Goal: Task Accomplishment & Management: Use online tool/utility

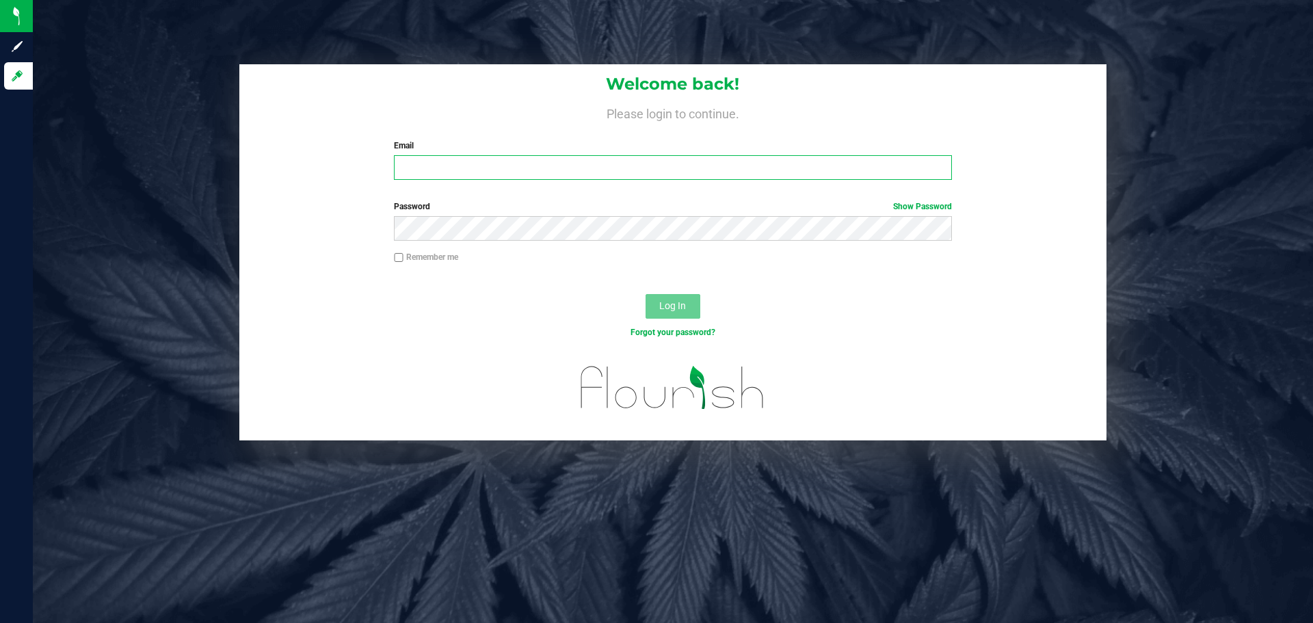
click at [568, 180] on input "Email" at bounding box center [672, 167] width 557 height 25
type input "[EMAIL_ADDRESS][DOMAIN_NAME]"
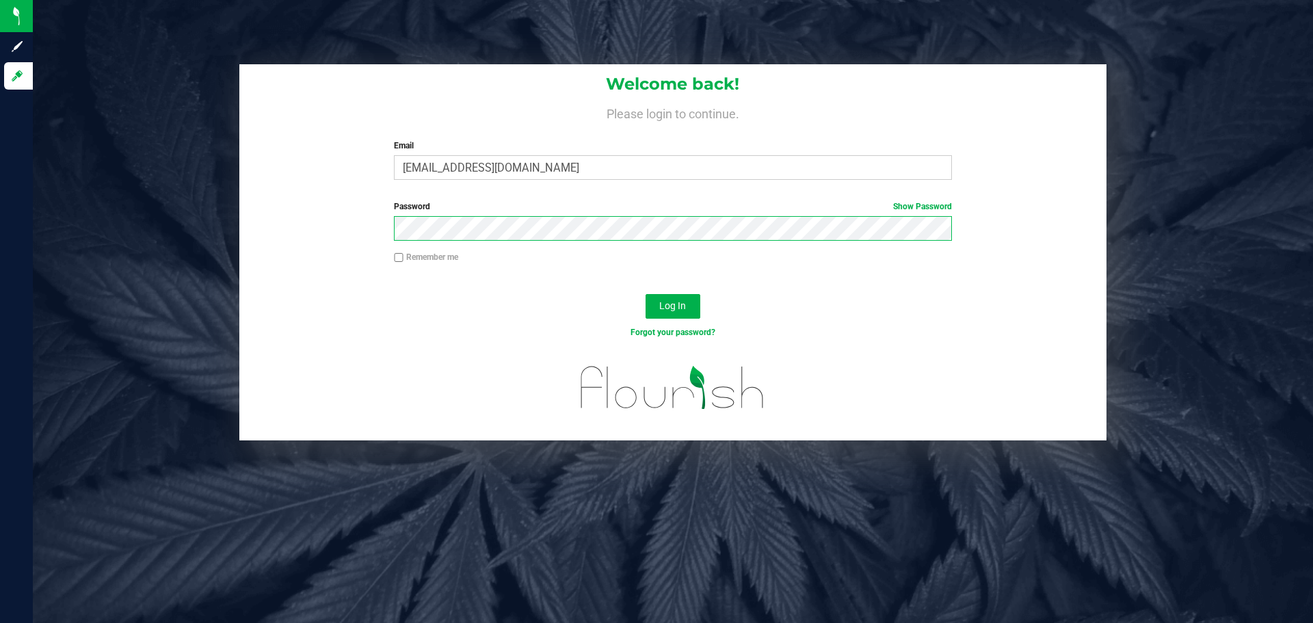
click at [645, 294] on button "Log In" at bounding box center [672, 306] width 55 height 25
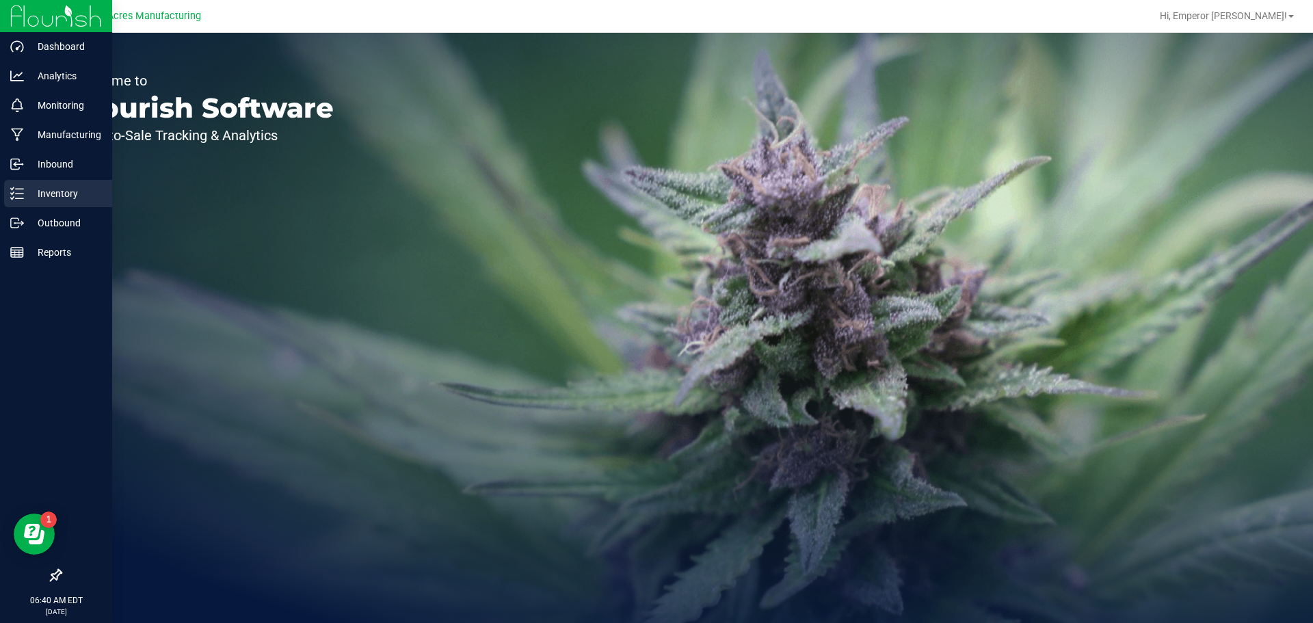
click at [32, 191] on p "Inventory" at bounding box center [65, 193] width 82 height 16
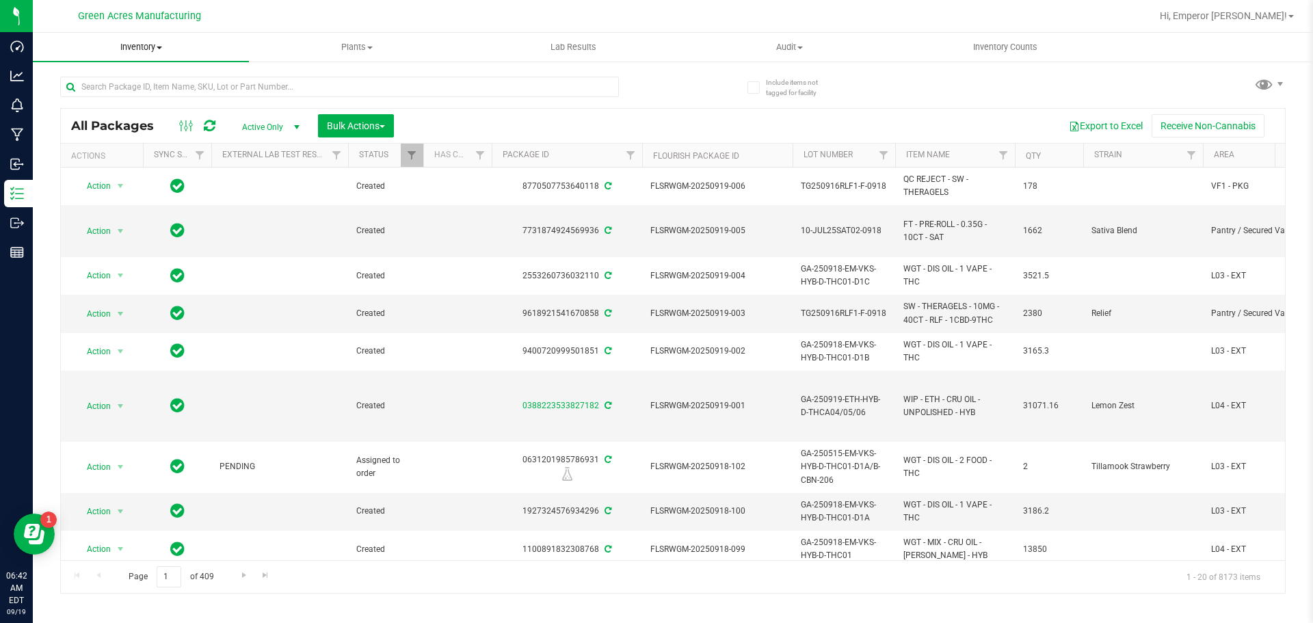
click at [131, 49] on span "Inventory" at bounding box center [141, 47] width 216 height 12
click at [124, 163] on span "From bill of materials" at bounding box center [95, 165] width 124 height 12
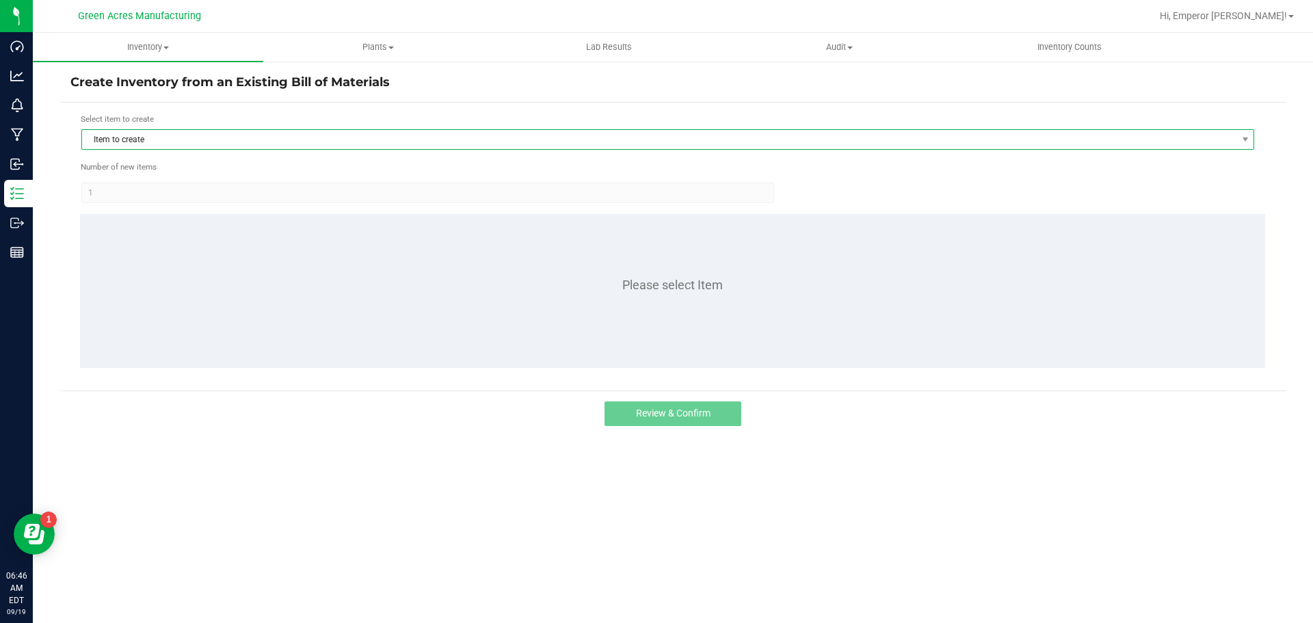
click at [308, 146] on span "Item to create" at bounding box center [659, 139] width 1154 height 19
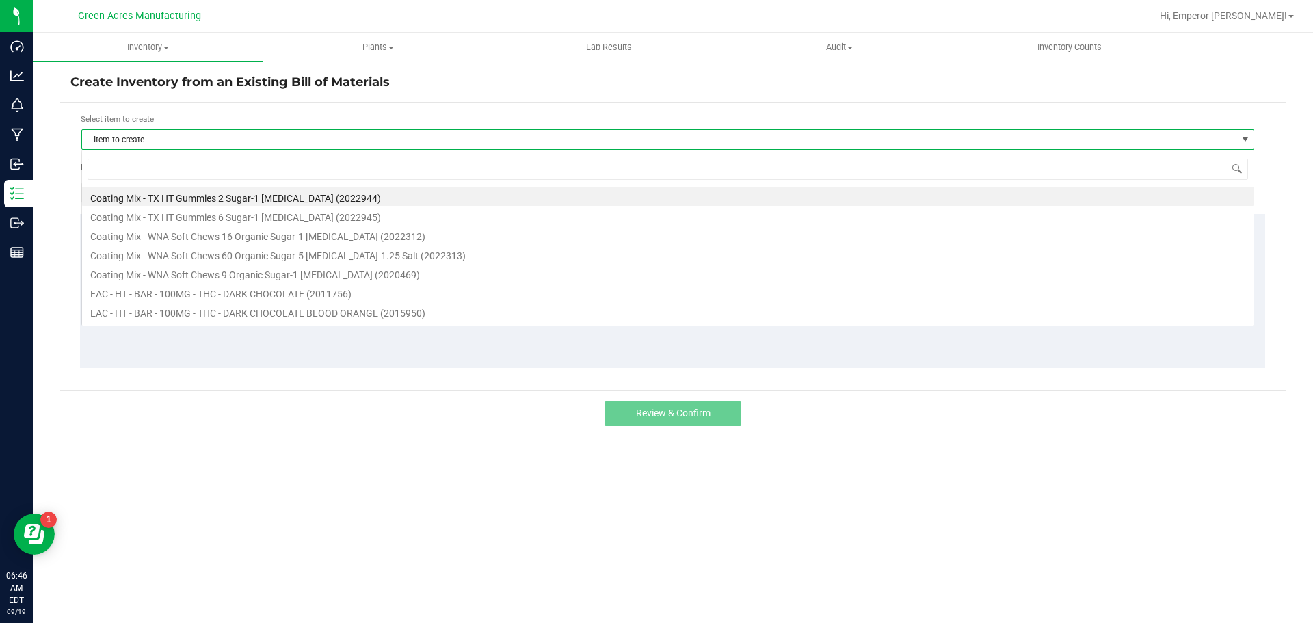
scroll to position [21, 1173]
type input "10ct"
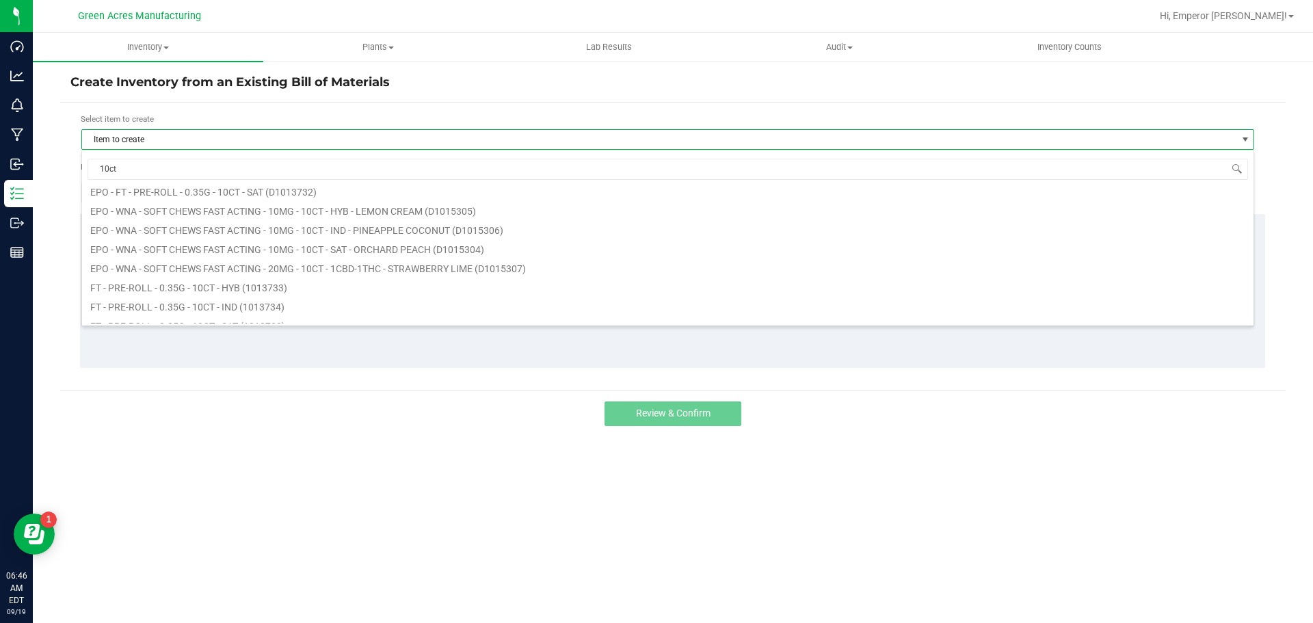
scroll to position [68, 0]
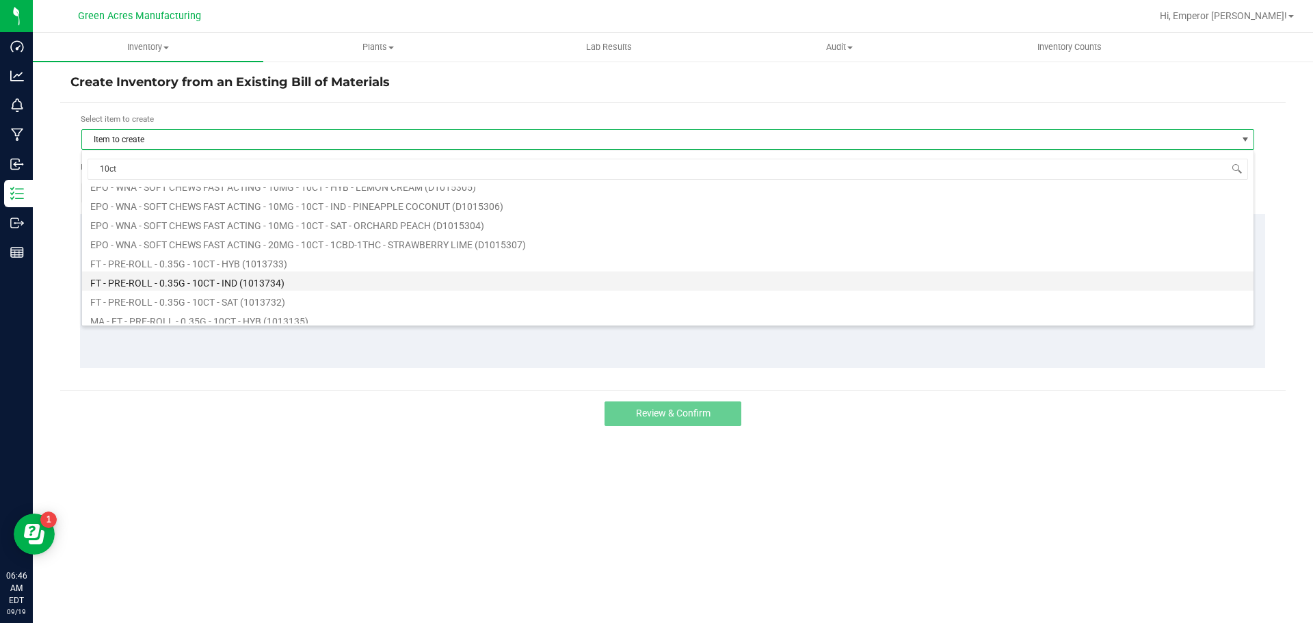
click at [281, 284] on li "FT - PRE-ROLL - 0.35G - 10CT - IND (1013734)" at bounding box center [667, 280] width 1171 height 19
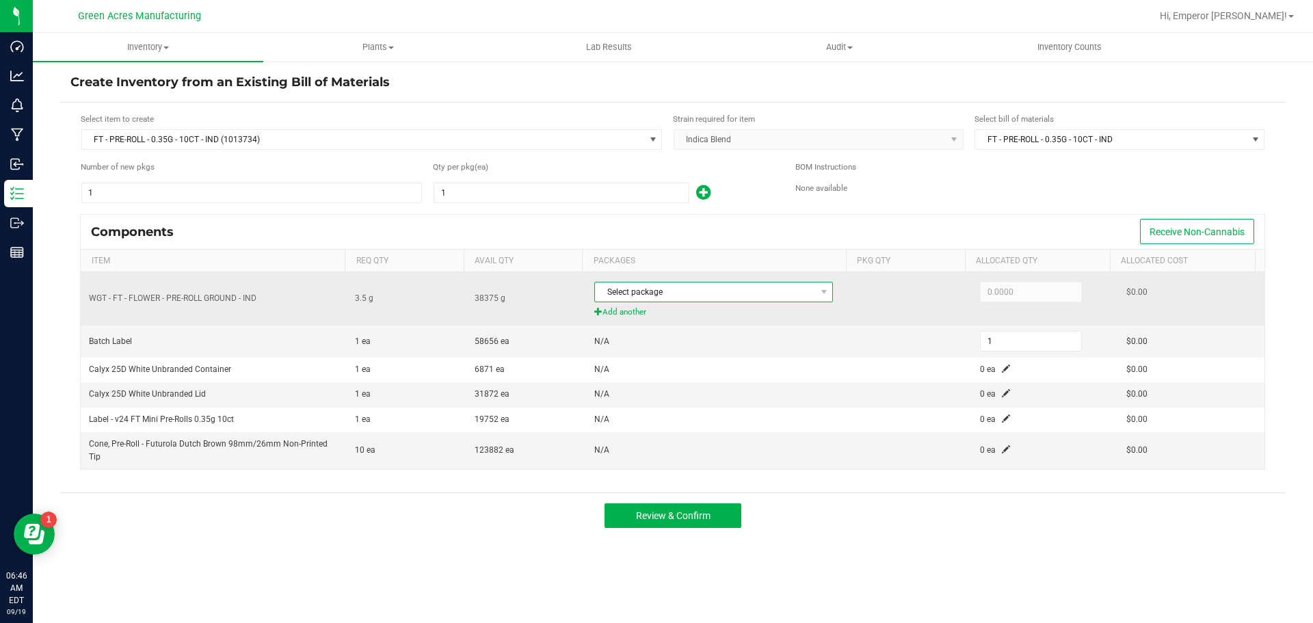
click at [823, 297] on span at bounding box center [823, 291] width 17 height 19
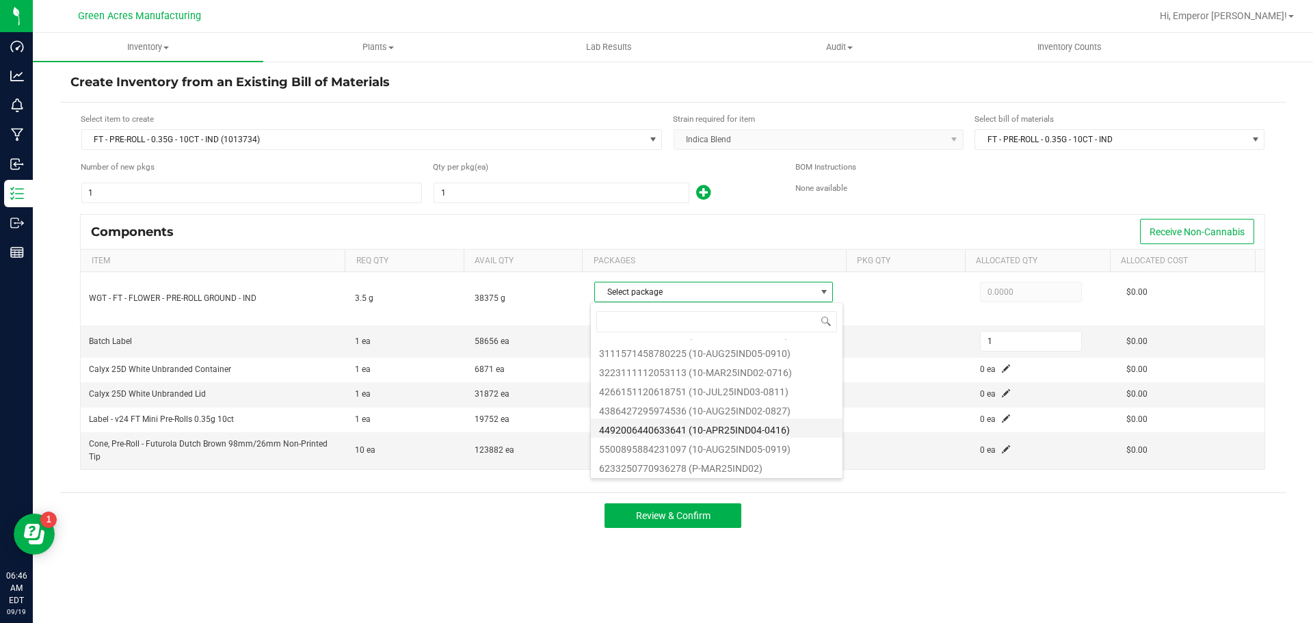
scroll to position [55, 0]
click at [796, 432] on li "5500895884231097 (10-AUG25IND05-0919)" at bounding box center [717, 427] width 252 height 19
type input "3.5000"
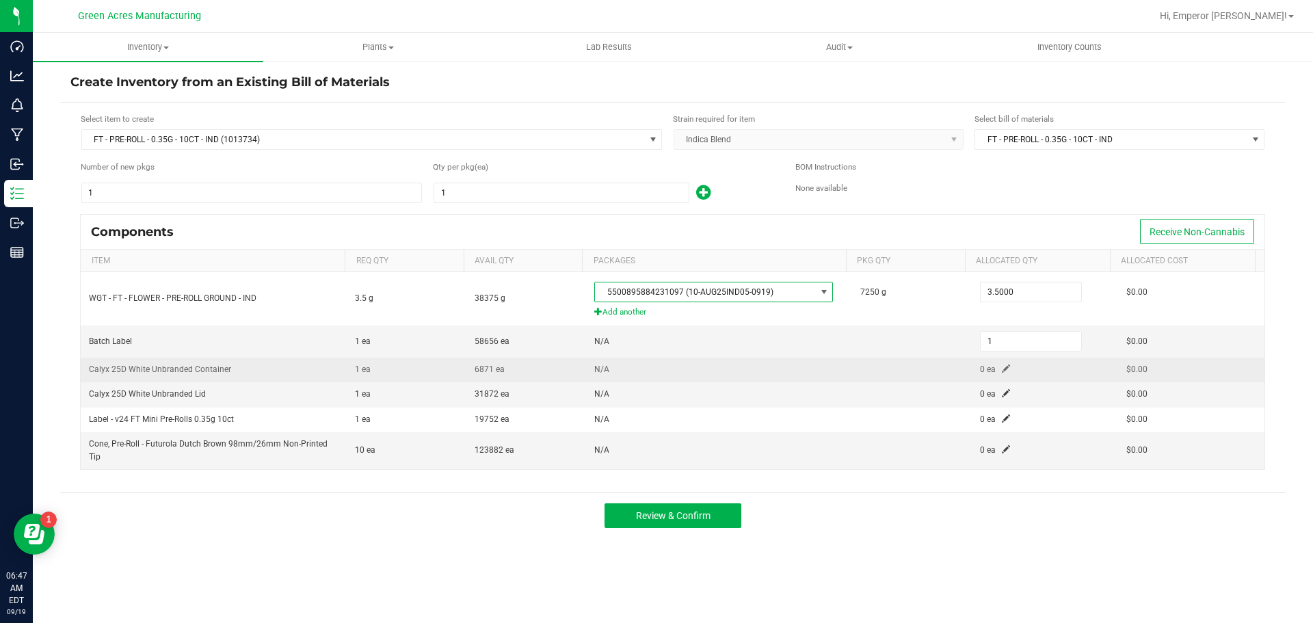
click at [1002, 370] on span at bounding box center [1006, 368] width 8 height 8
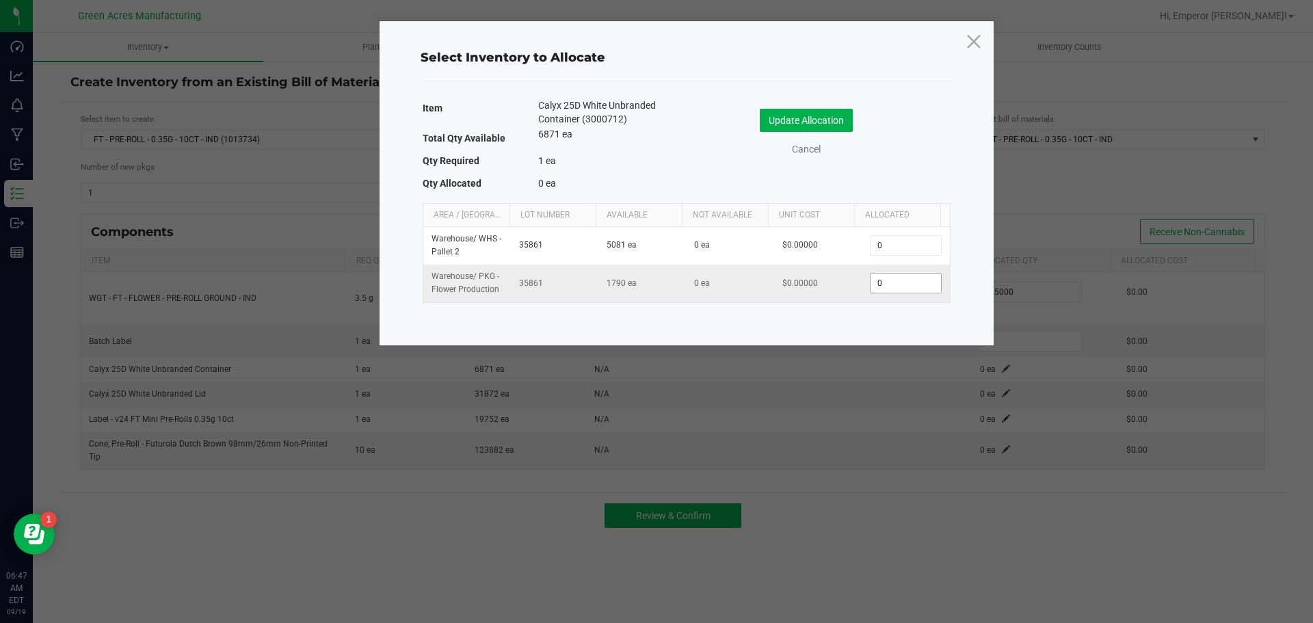
click at [892, 286] on input "0" at bounding box center [905, 283] width 70 height 19
type input "1"
click at [827, 117] on button "Update Allocation" at bounding box center [806, 120] width 93 height 23
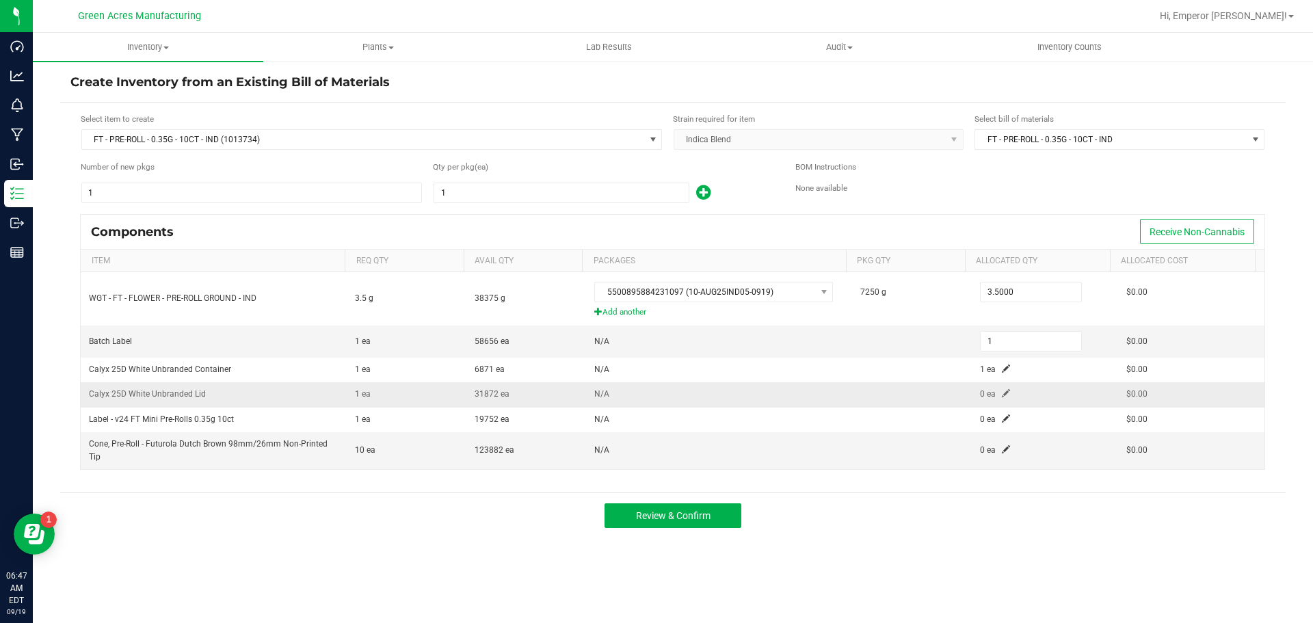
click at [1002, 392] on span at bounding box center [1006, 393] width 8 height 8
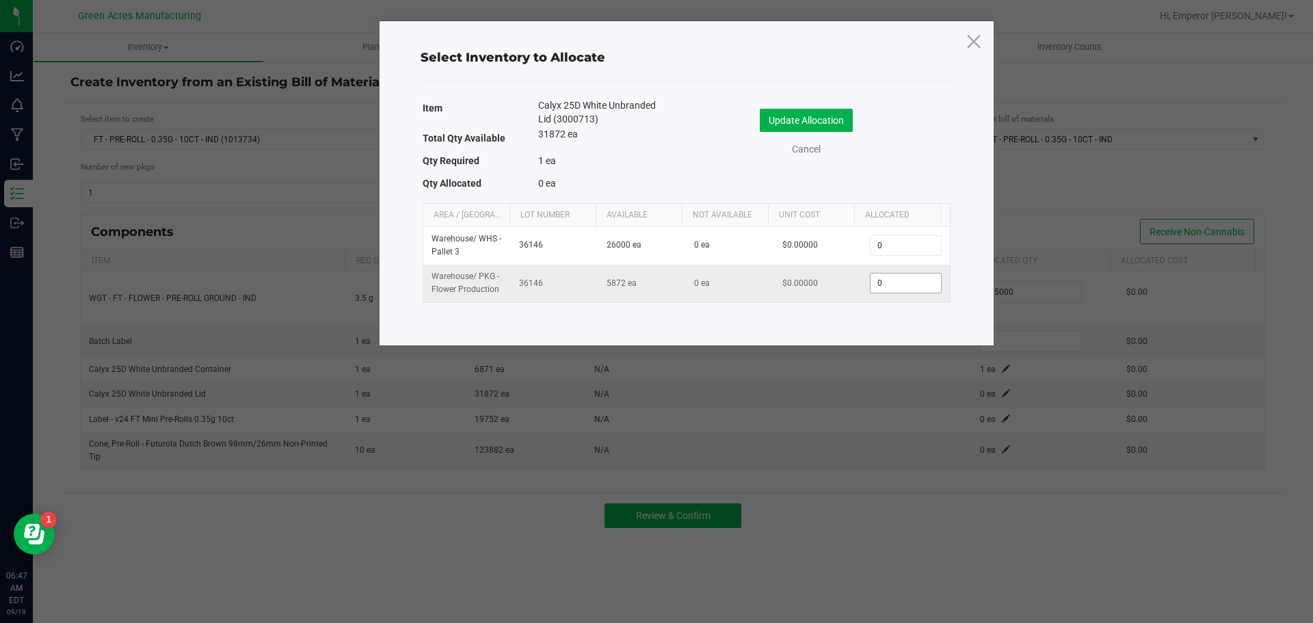
click at [911, 282] on input "0" at bounding box center [905, 283] width 70 height 19
type input "1"
click at [825, 117] on button "Update Allocation" at bounding box center [806, 120] width 93 height 23
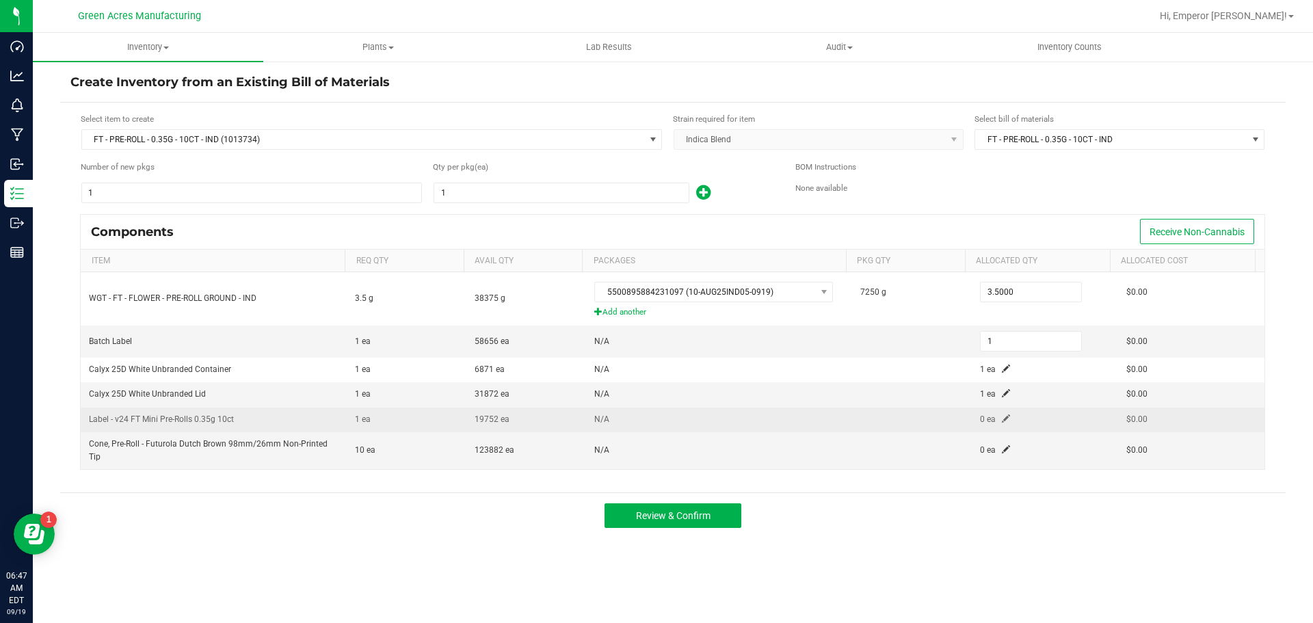
click at [1002, 417] on span at bounding box center [1006, 418] width 8 height 8
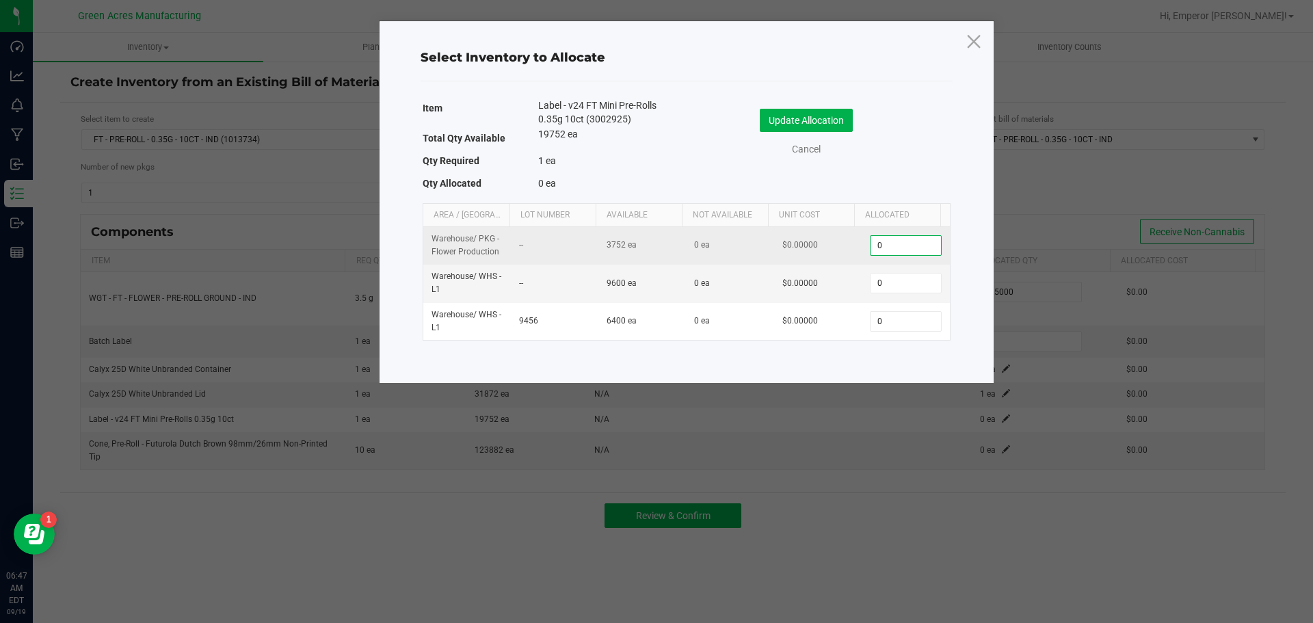
click at [897, 248] on input "0" at bounding box center [905, 245] width 70 height 19
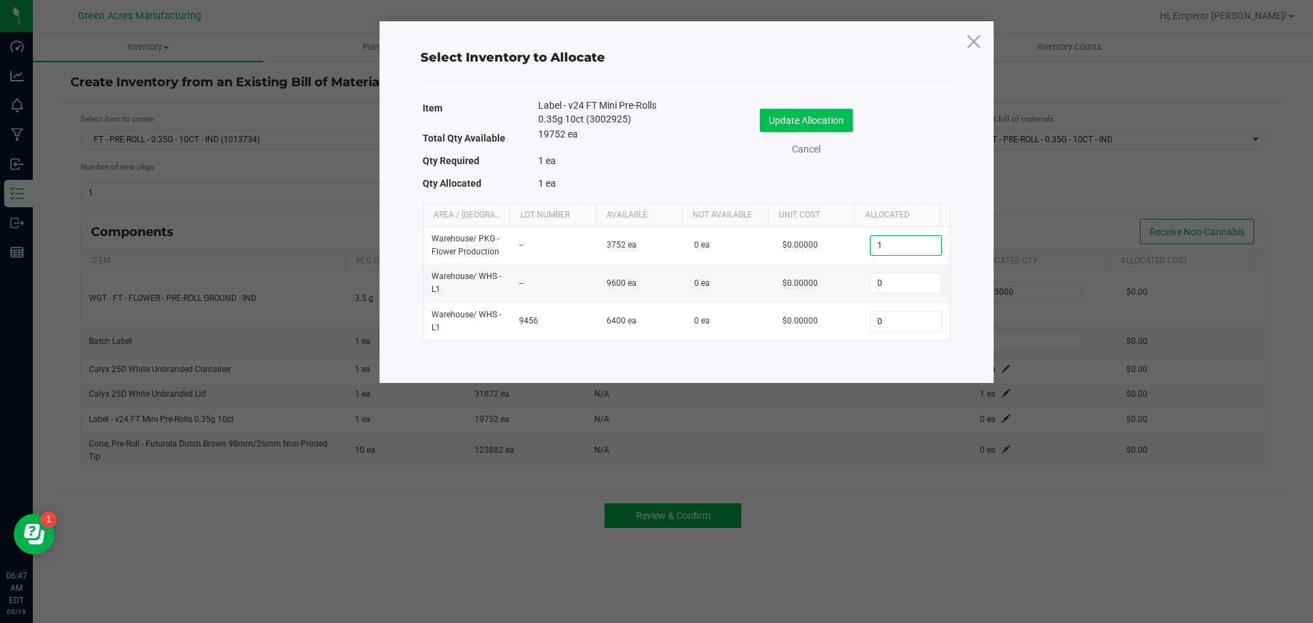
type input "1"
click at [790, 119] on button "Update Allocation" at bounding box center [806, 120] width 93 height 23
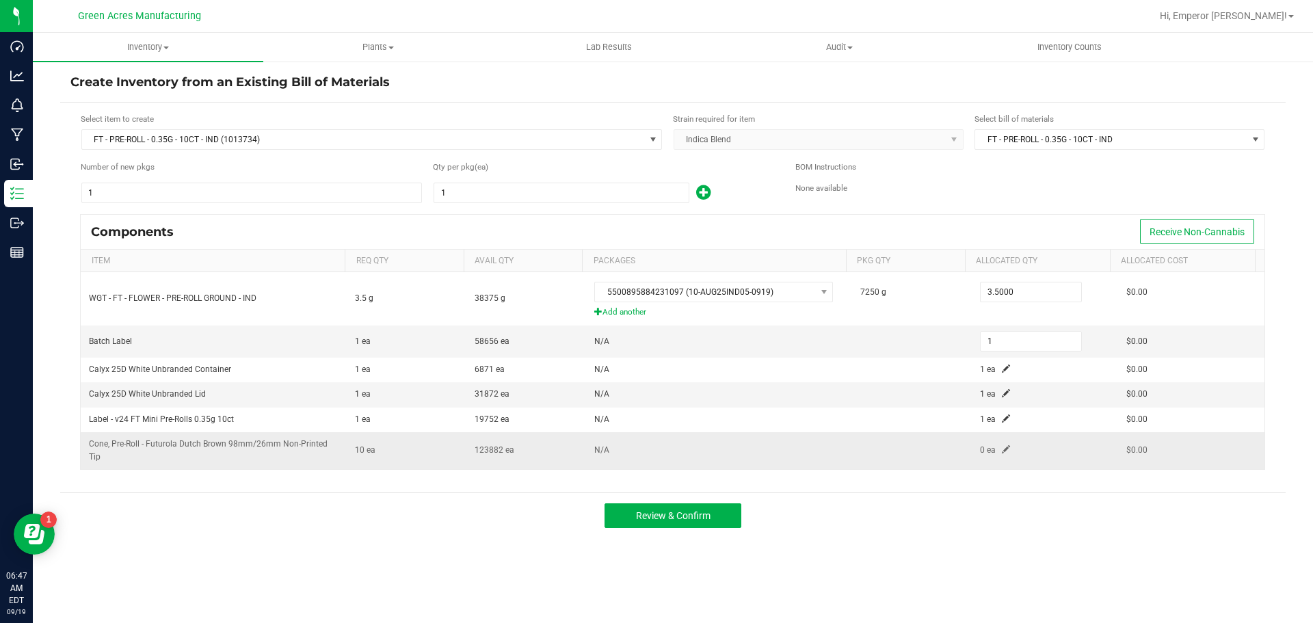
click at [1002, 453] on span at bounding box center [1006, 449] width 8 height 8
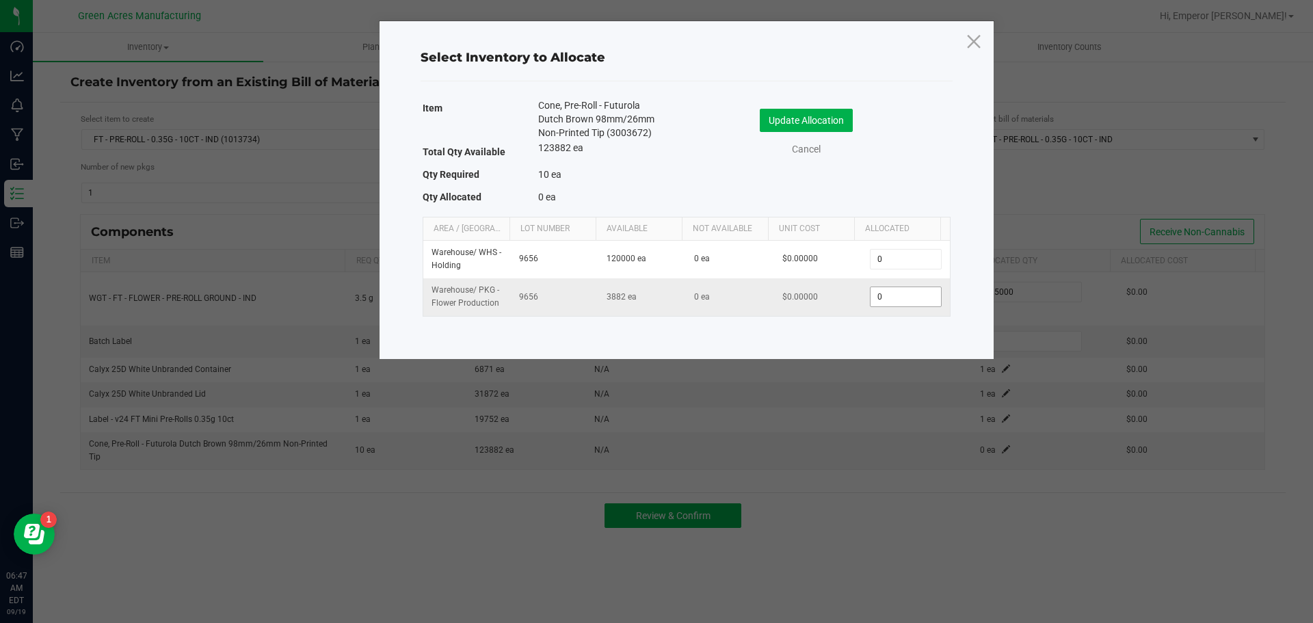
click at [901, 291] on input "0" at bounding box center [905, 296] width 70 height 19
type input "10"
click at [765, 115] on button "Update Allocation" at bounding box center [806, 120] width 93 height 23
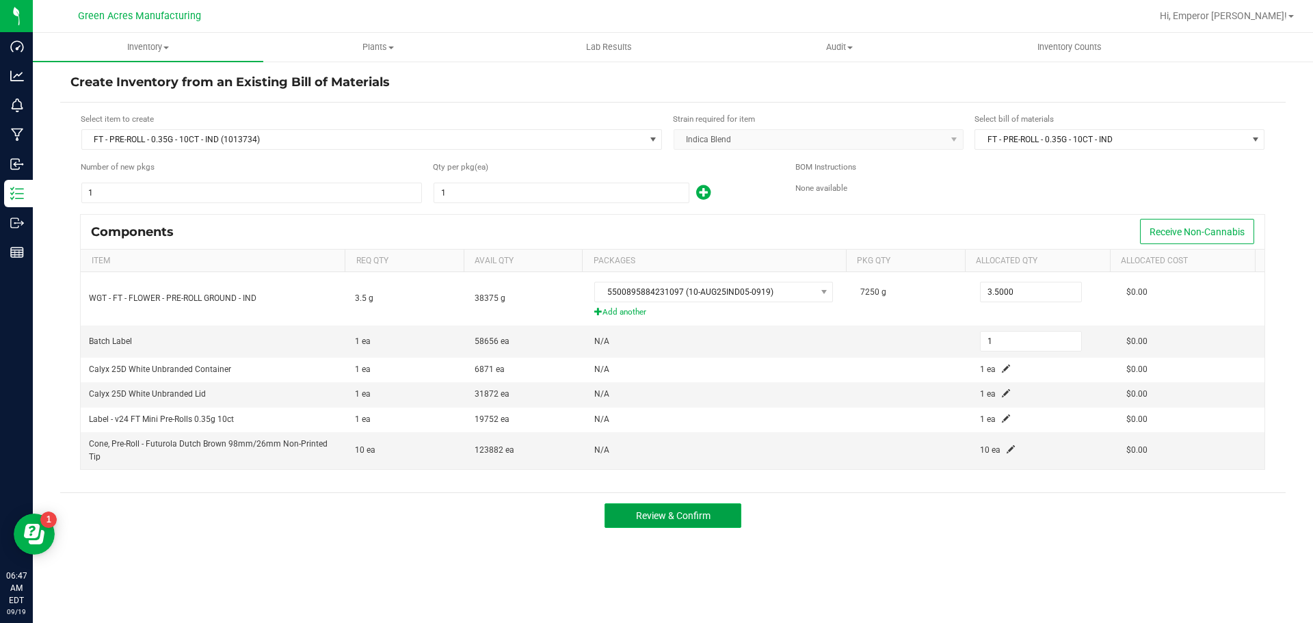
click at [723, 513] on button "Review & Confirm" at bounding box center [672, 515] width 137 height 25
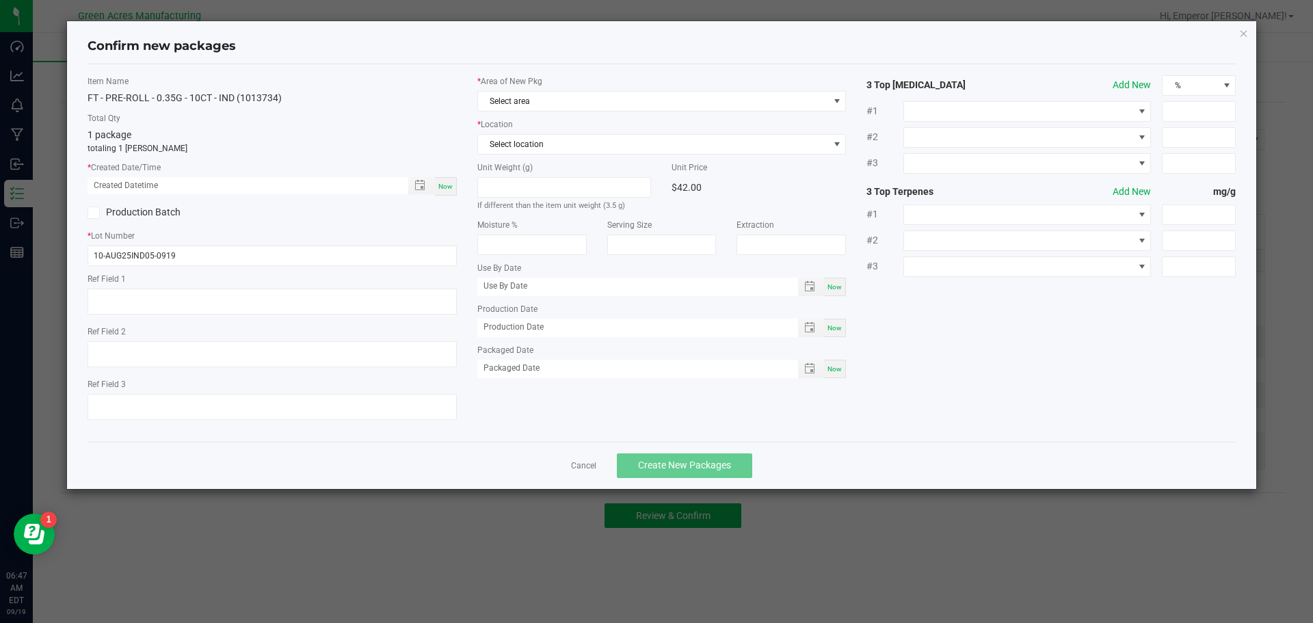
click at [451, 187] on span "Now" at bounding box center [445, 187] width 14 height 8
type input "[DATE] 06:47 AM"
click at [529, 75] on label "* Area of New Pkg" at bounding box center [661, 81] width 369 height 12
click at [531, 98] on span "Select area" at bounding box center [653, 101] width 351 height 19
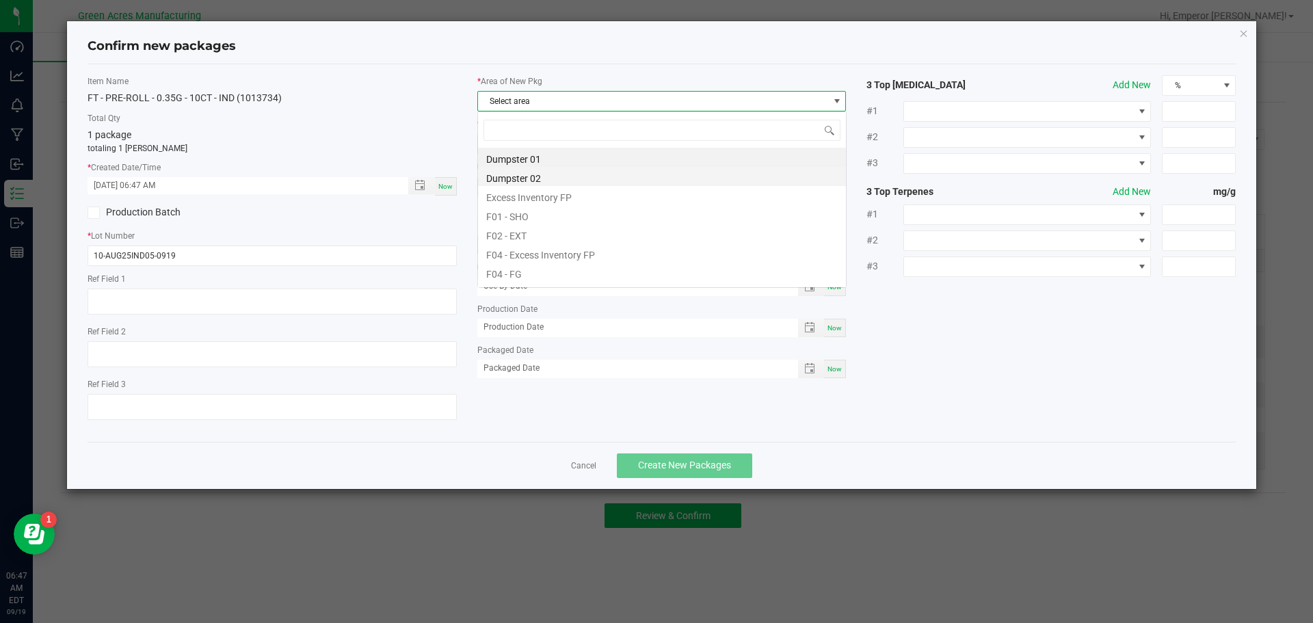
scroll to position [21, 369]
click at [534, 263] on li "F04 - FG" at bounding box center [662, 272] width 368 height 19
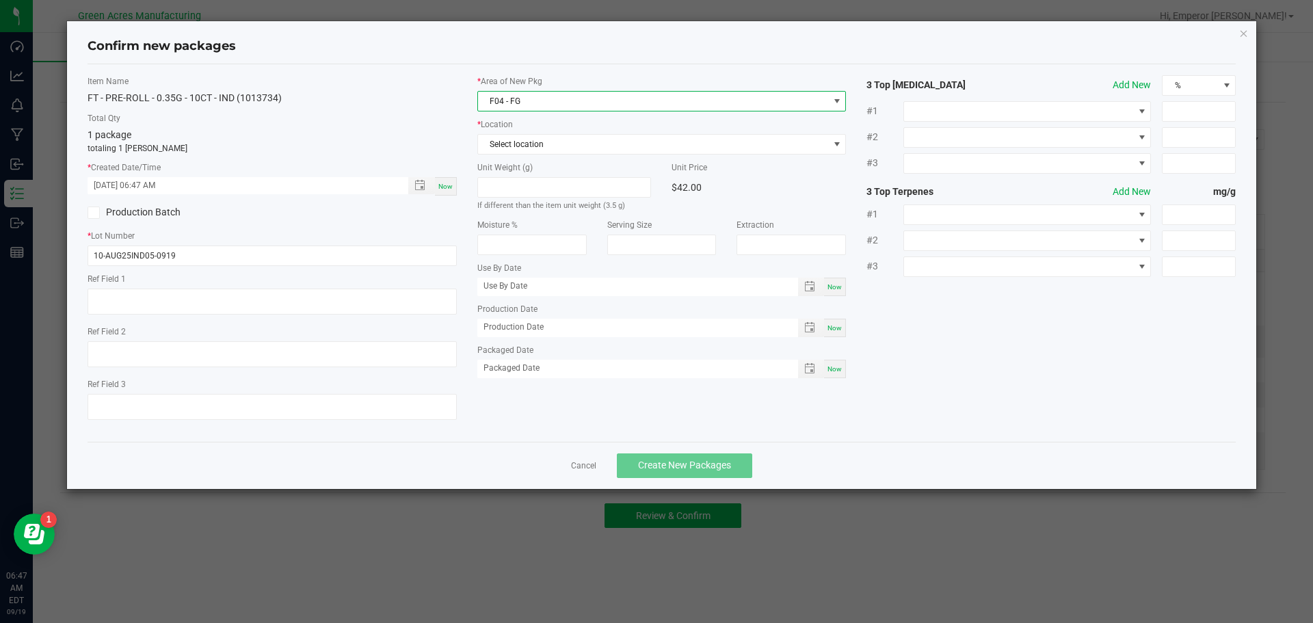
click at [522, 155] on div "* Area of New Pkg F04 - FG * Location Select location Unit Weight (g) If differ…" at bounding box center [662, 230] width 390 height 310
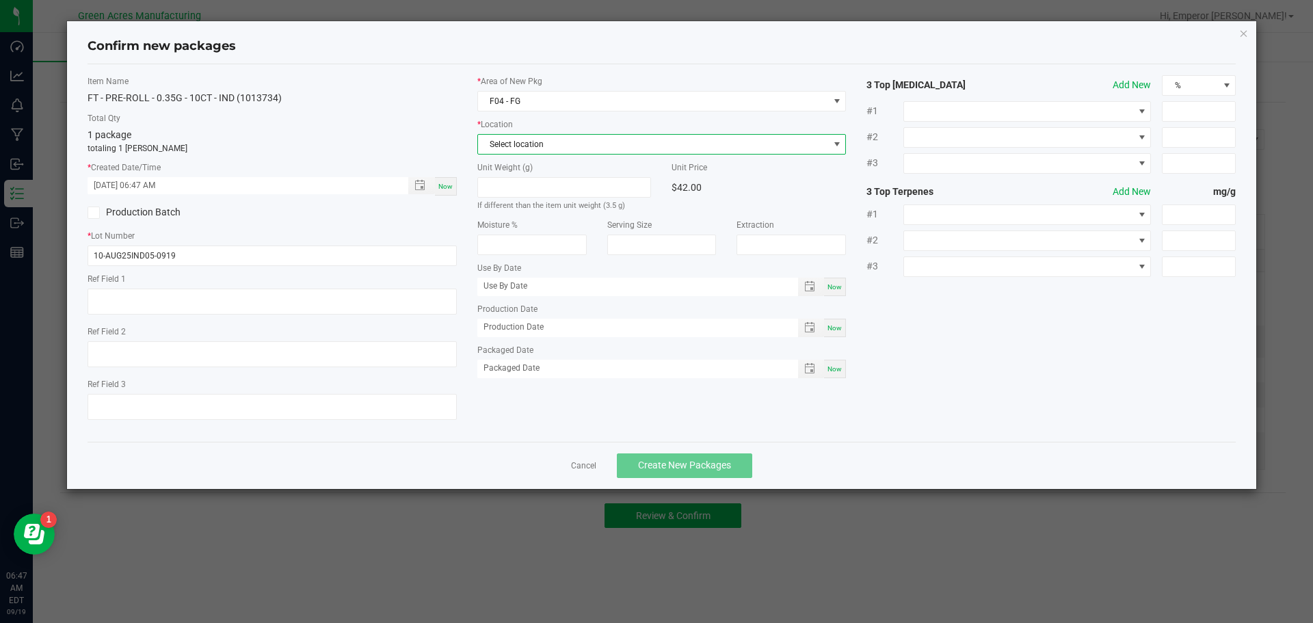
click at [522, 137] on span "Select location" at bounding box center [653, 144] width 351 height 19
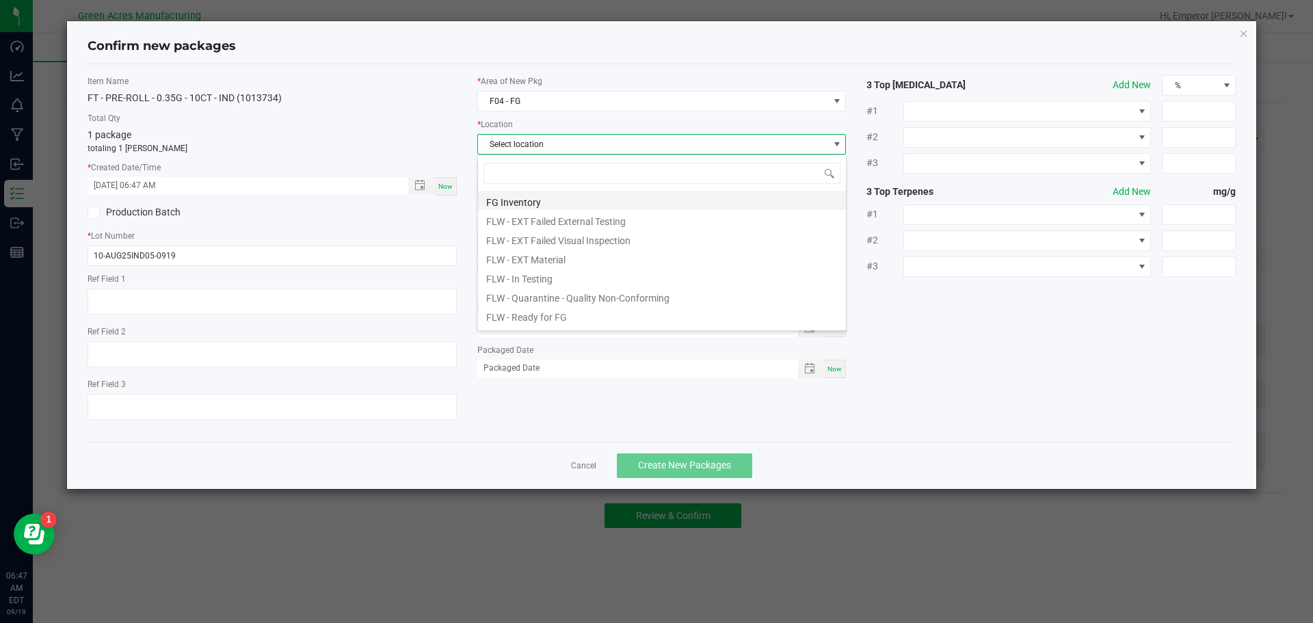
click at [518, 196] on li "FG Inventory" at bounding box center [662, 200] width 368 height 19
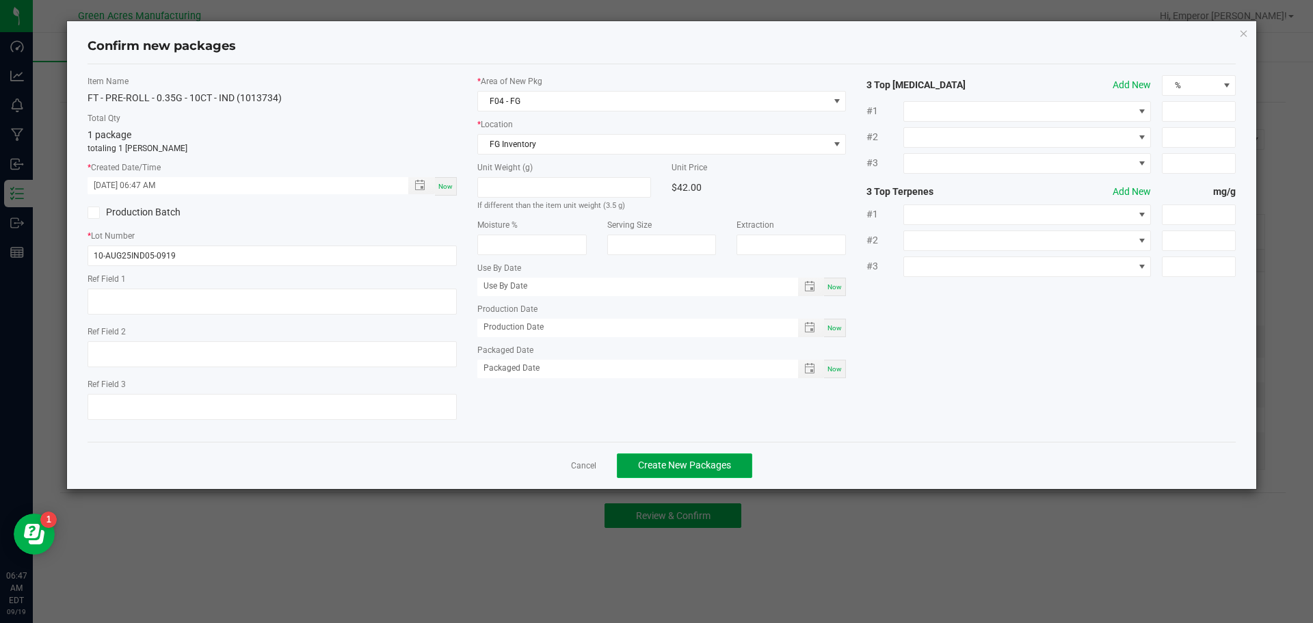
click at [684, 464] on span "Create New Packages" at bounding box center [684, 464] width 93 height 11
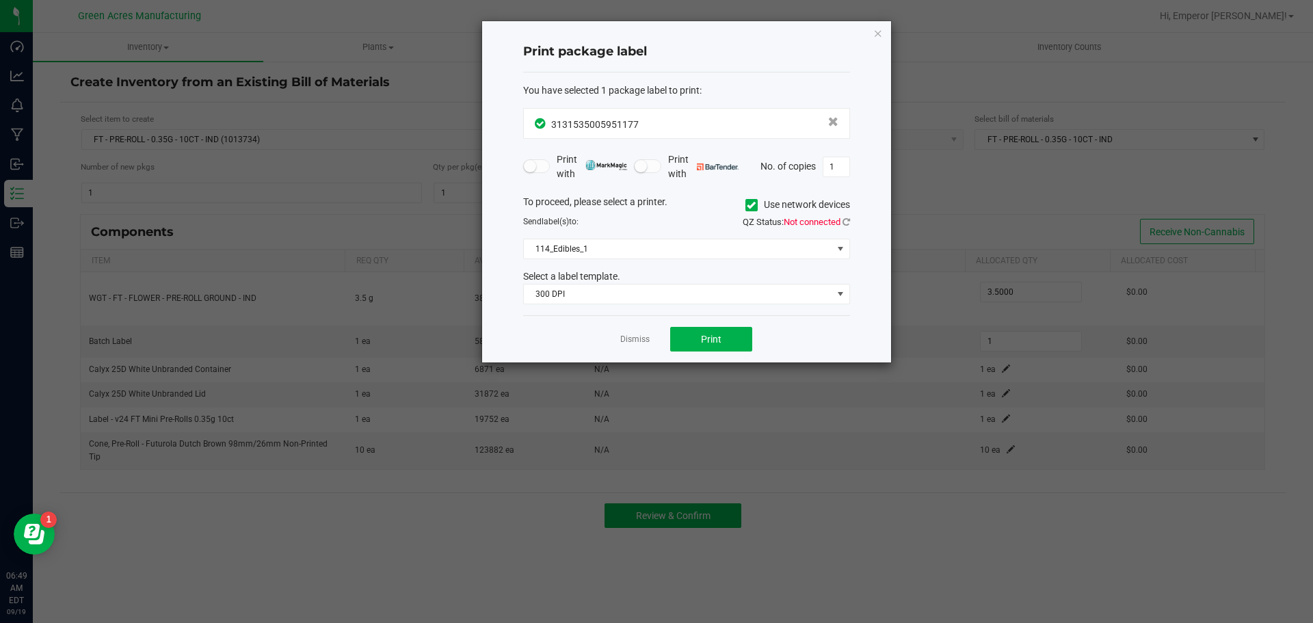
click at [747, 205] on icon at bounding box center [751, 205] width 9 height 0
click at [0, 0] on input "Use network devices" at bounding box center [0, 0] width 0 height 0
click at [741, 249] on span at bounding box center [678, 248] width 308 height 19
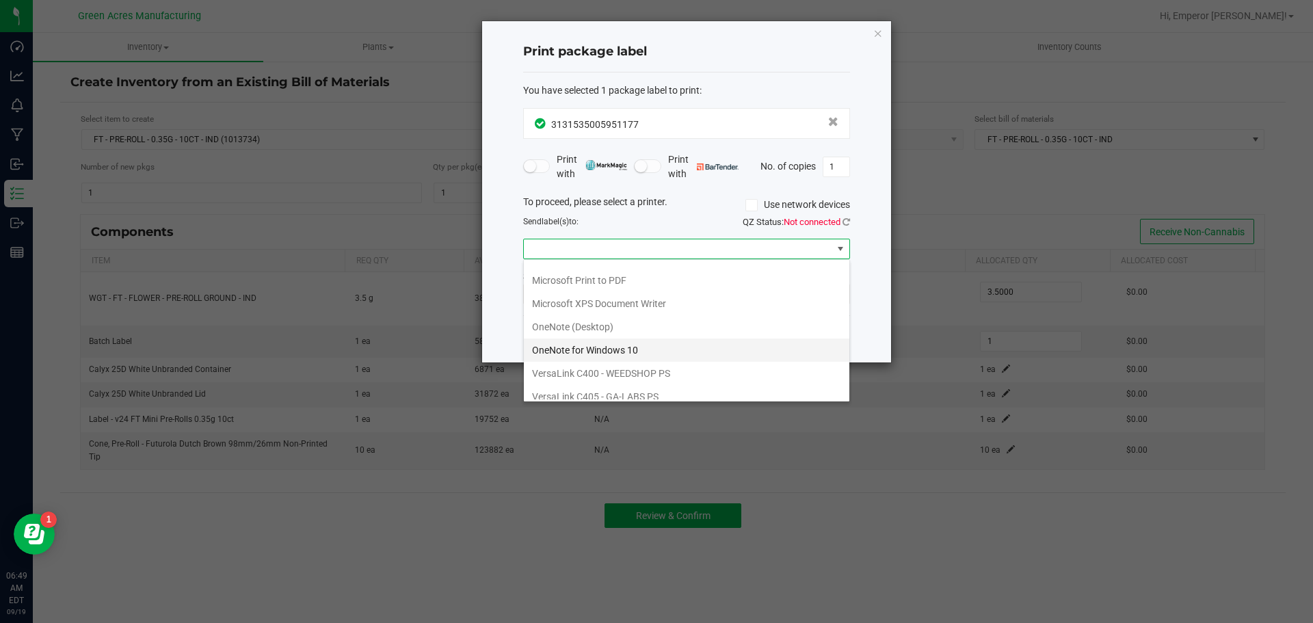
scroll to position [72, 0]
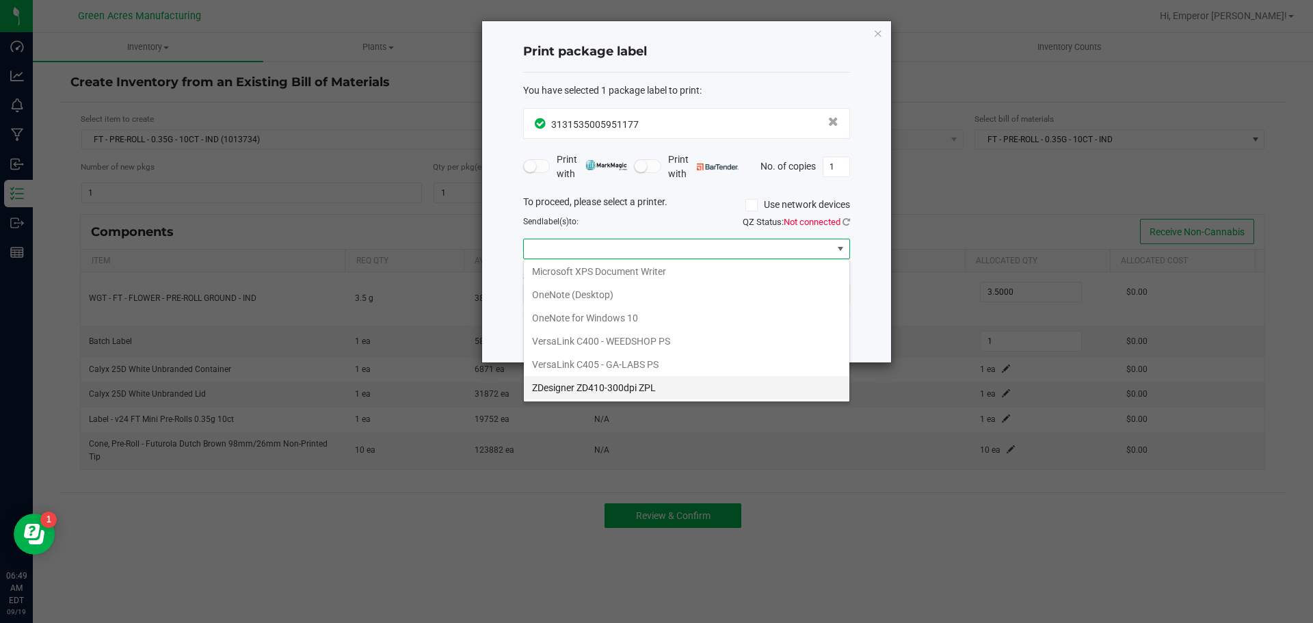
click at [654, 395] on ZPL "ZDesigner ZD410-300dpi ZPL" at bounding box center [686, 387] width 325 height 23
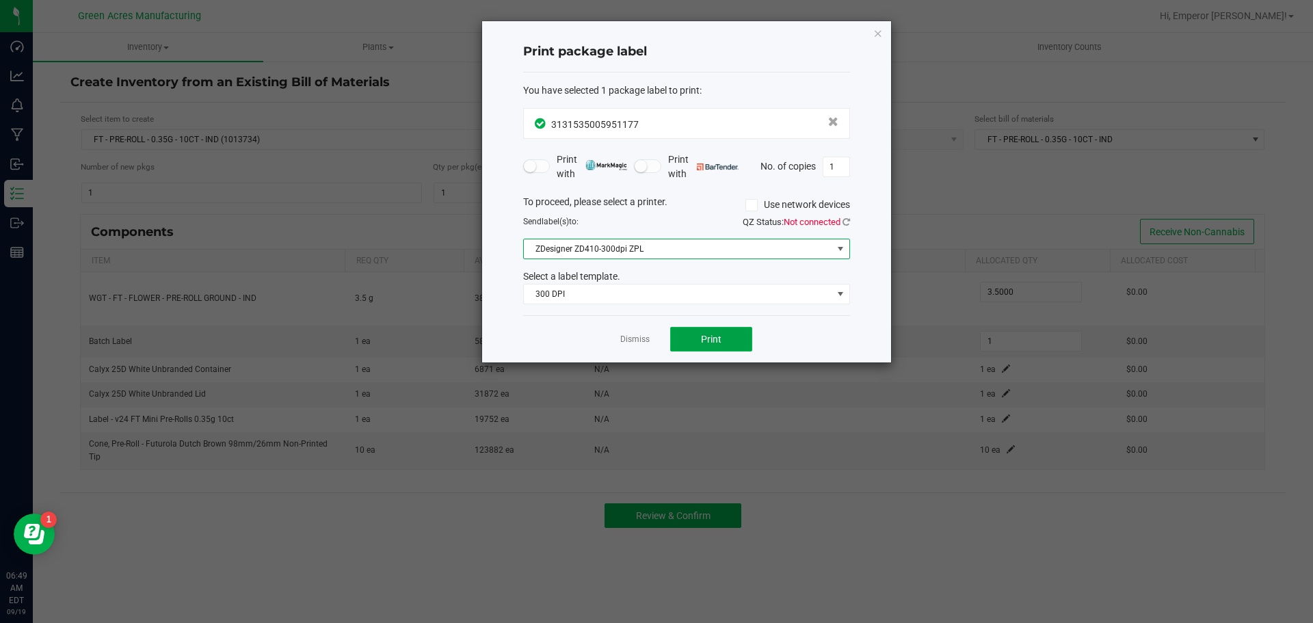
click at [705, 343] on span "Print" at bounding box center [711, 339] width 21 height 11
click at [632, 341] on link "Dismiss" at bounding box center [634, 340] width 29 height 12
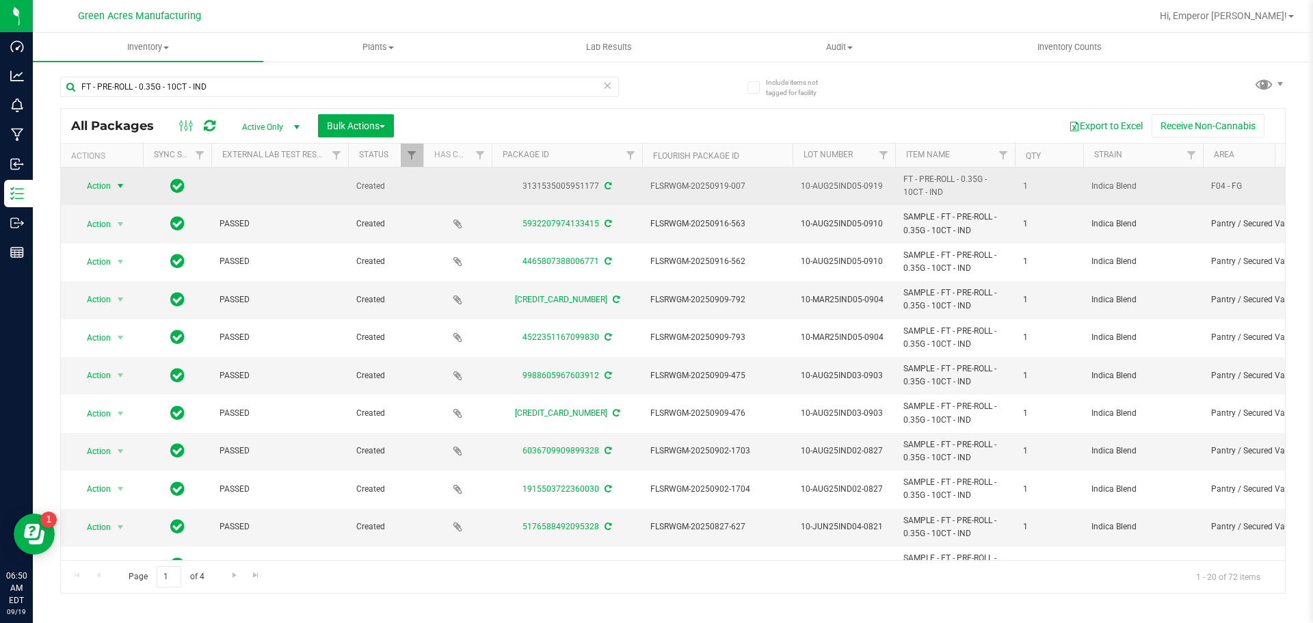
click at [114, 195] on span "select" at bounding box center [120, 185] width 17 height 19
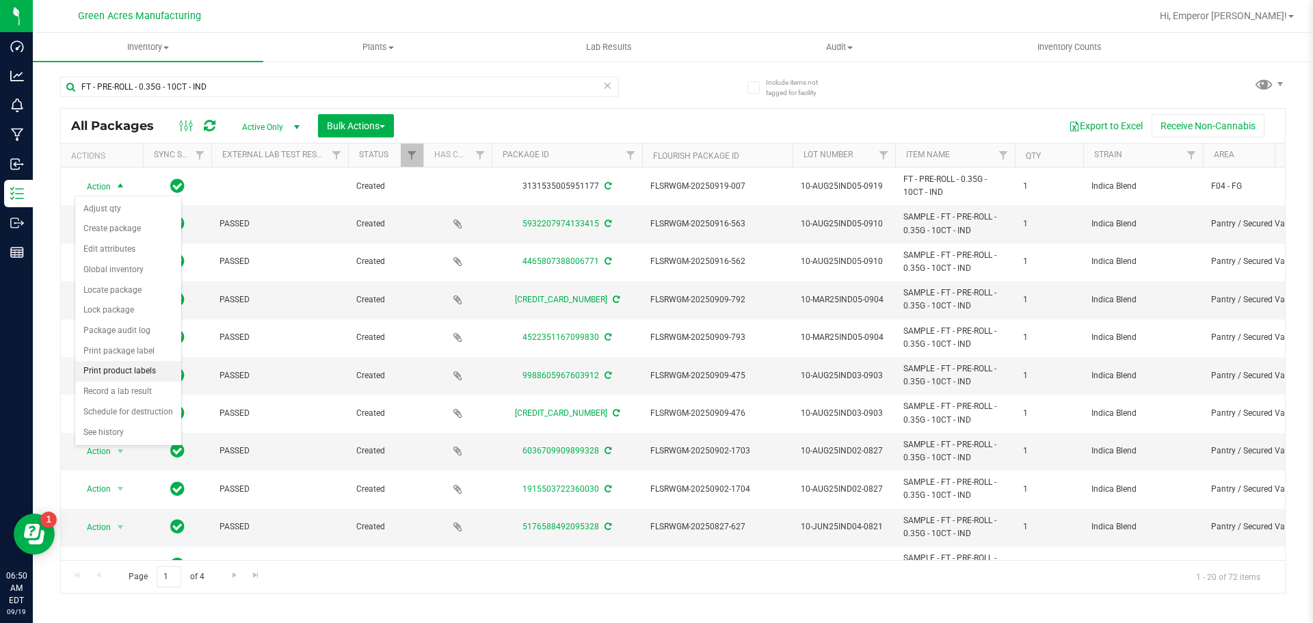
click at [116, 375] on li "Print product labels" at bounding box center [128, 371] width 106 height 21
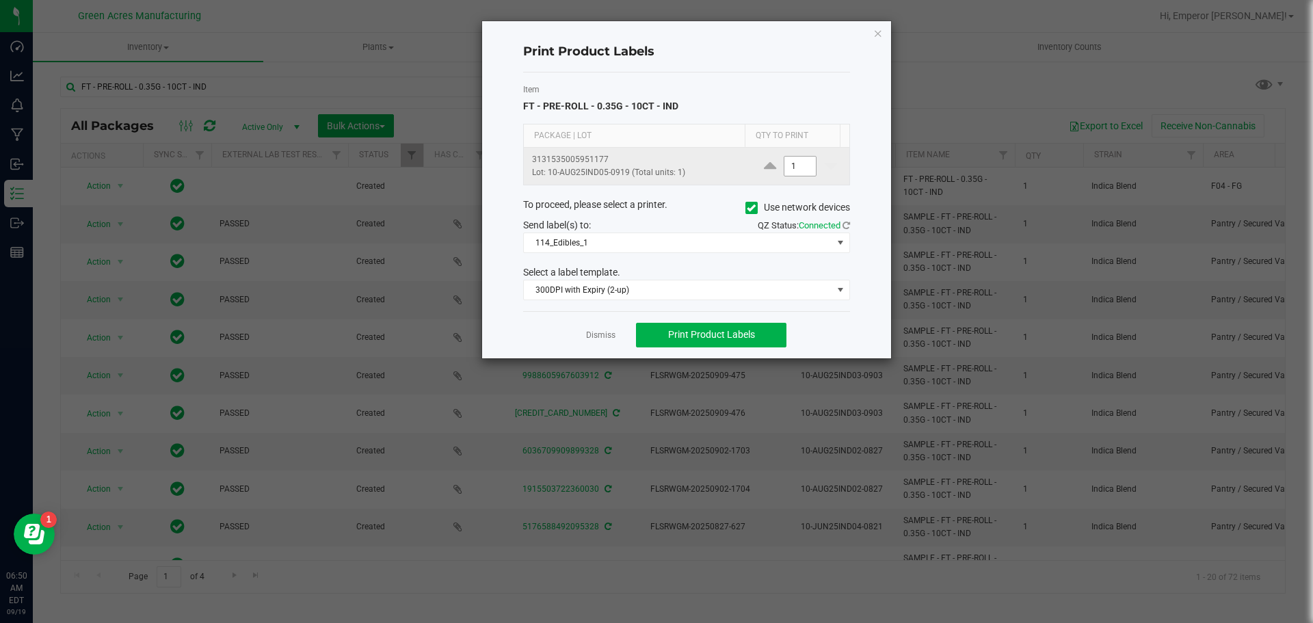
click at [801, 169] on input "1" at bounding box center [799, 166] width 31 height 19
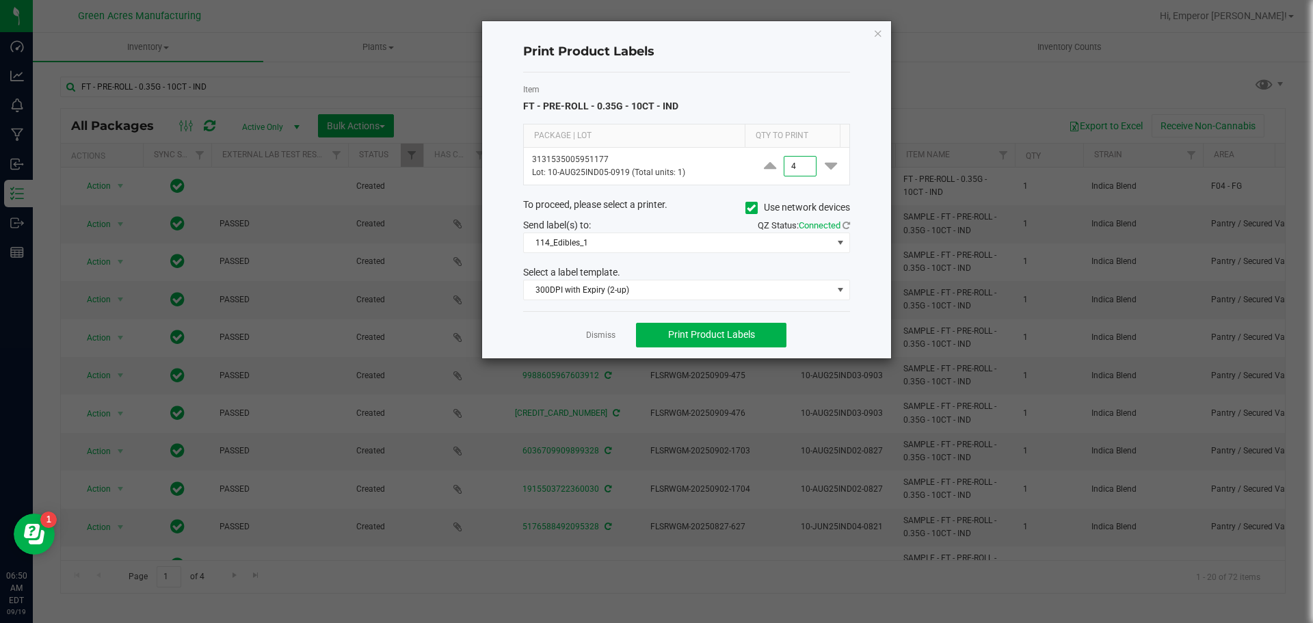
click at [749, 208] on icon at bounding box center [751, 208] width 9 height 0
click at [0, 0] on input "Use network devices" at bounding box center [0, 0] width 0 height 0
click at [720, 242] on span at bounding box center [678, 242] width 308 height 19
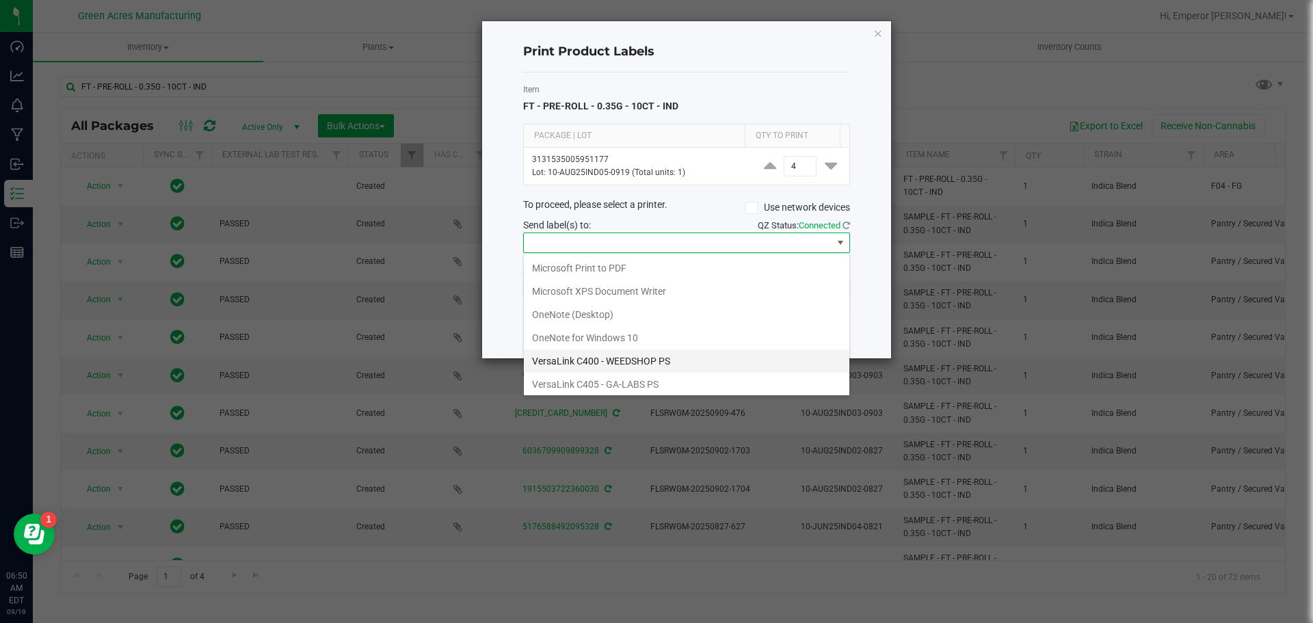
scroll to position [72, 0]
click at [643, 379] on ZPL "ZDesigner ZD410-300dpi ZPL" at bounding box center [686, 380] width 325 height 23
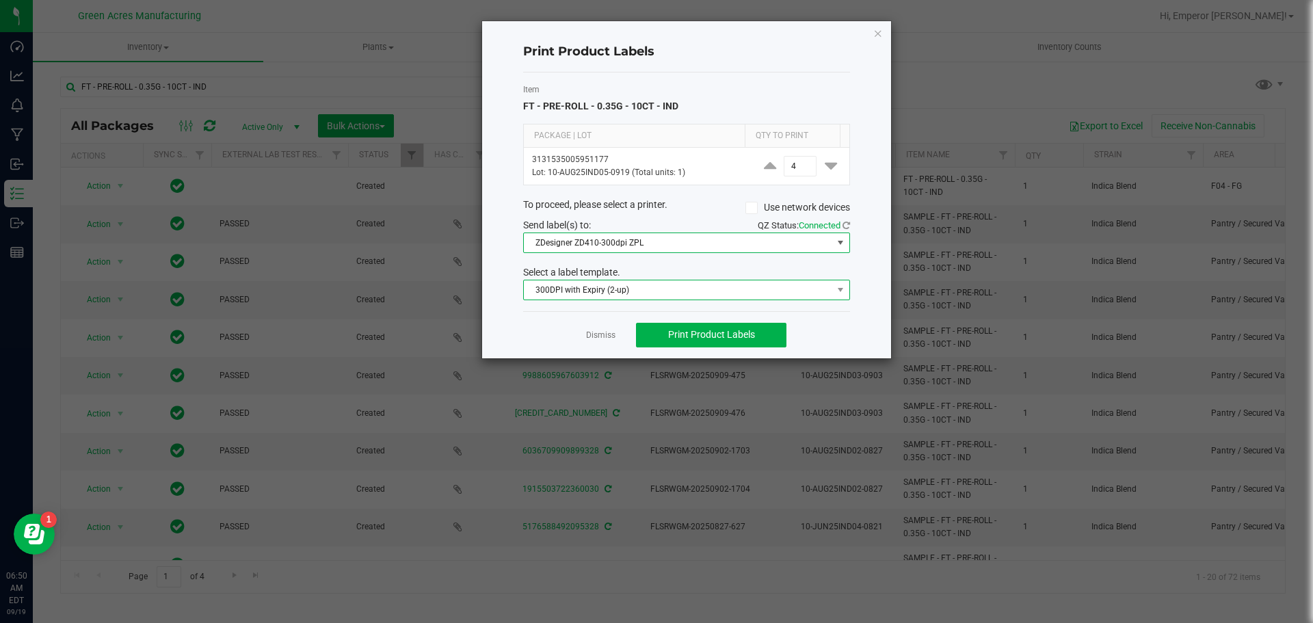
click at [672, 288] on span "300DPI with Expiry (2-up)" at bounding box center [678, 289] width 308 height 19
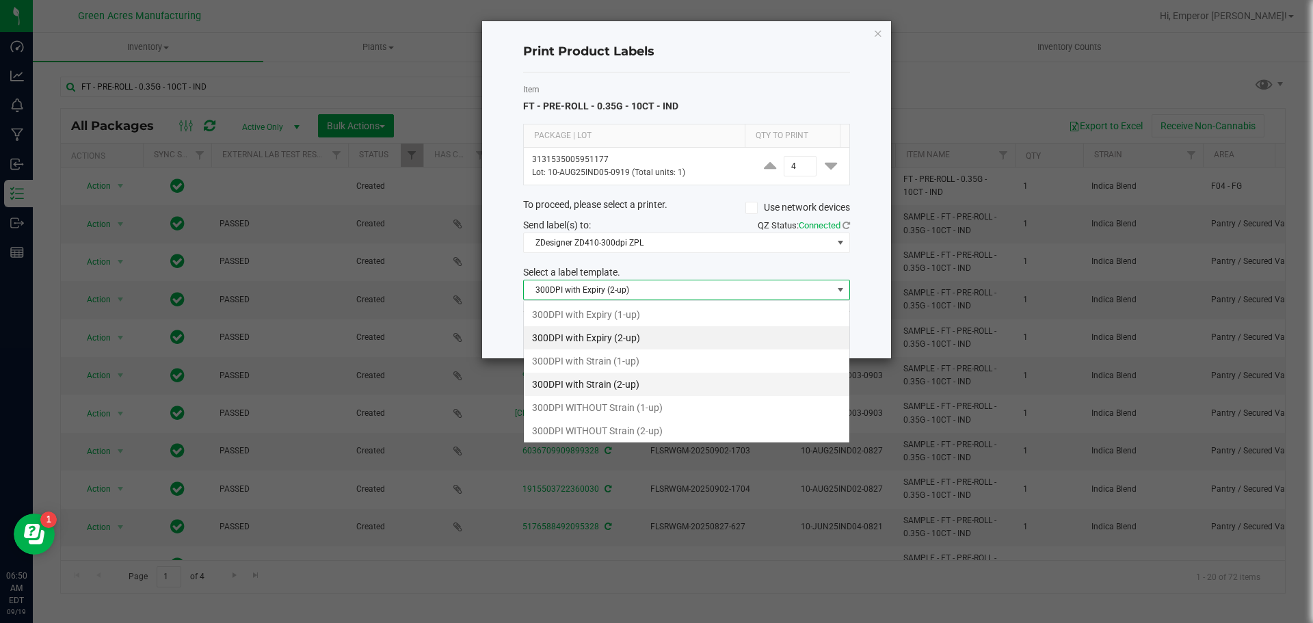
scroll to position [21, 327]
click at [630, 425] on li "300DPI WITHOUT Strain (2-up)" at bounding box center [686, 430] width 325 height 23
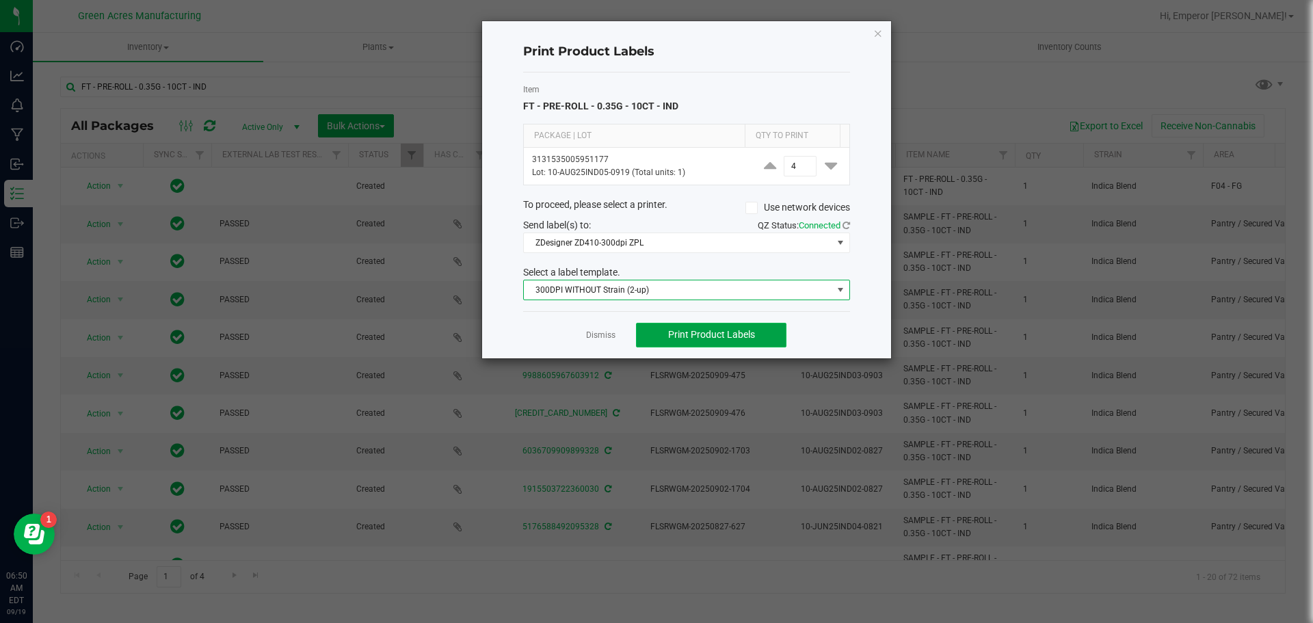
click at [678, 336] on span "Print Product Labels" at bounding box center [711, 334] width 87 height 11
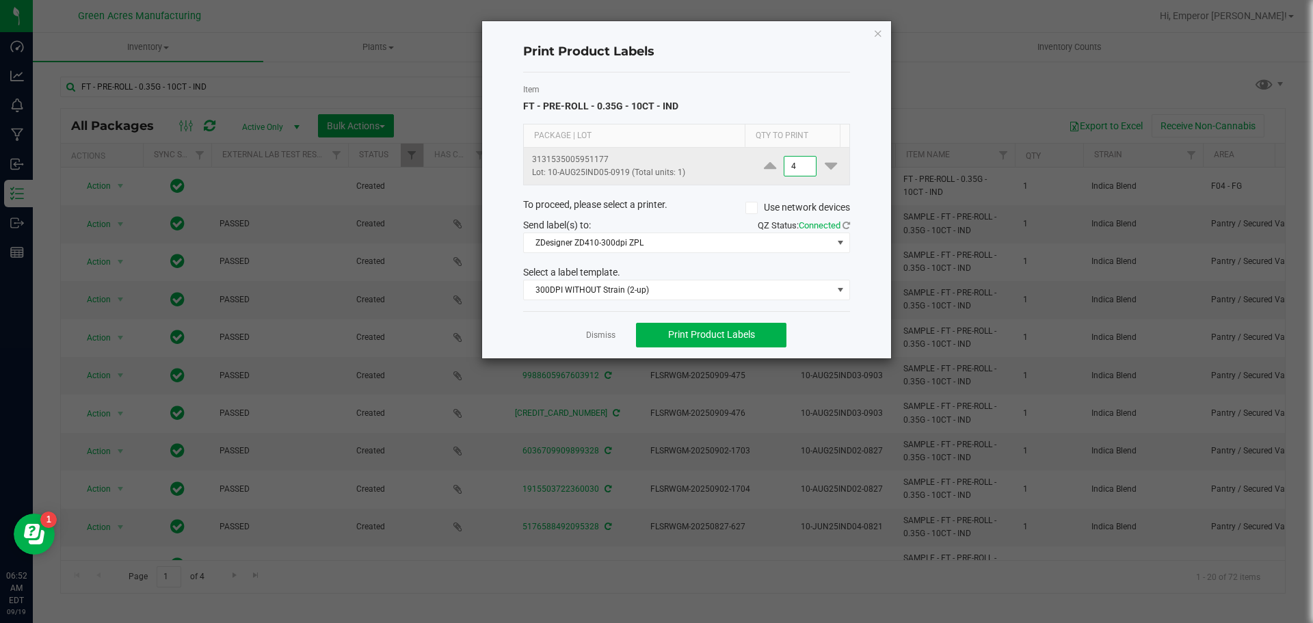
click at [796, 161] on input "4" at bounding box center [799, 166] width 31 height 19
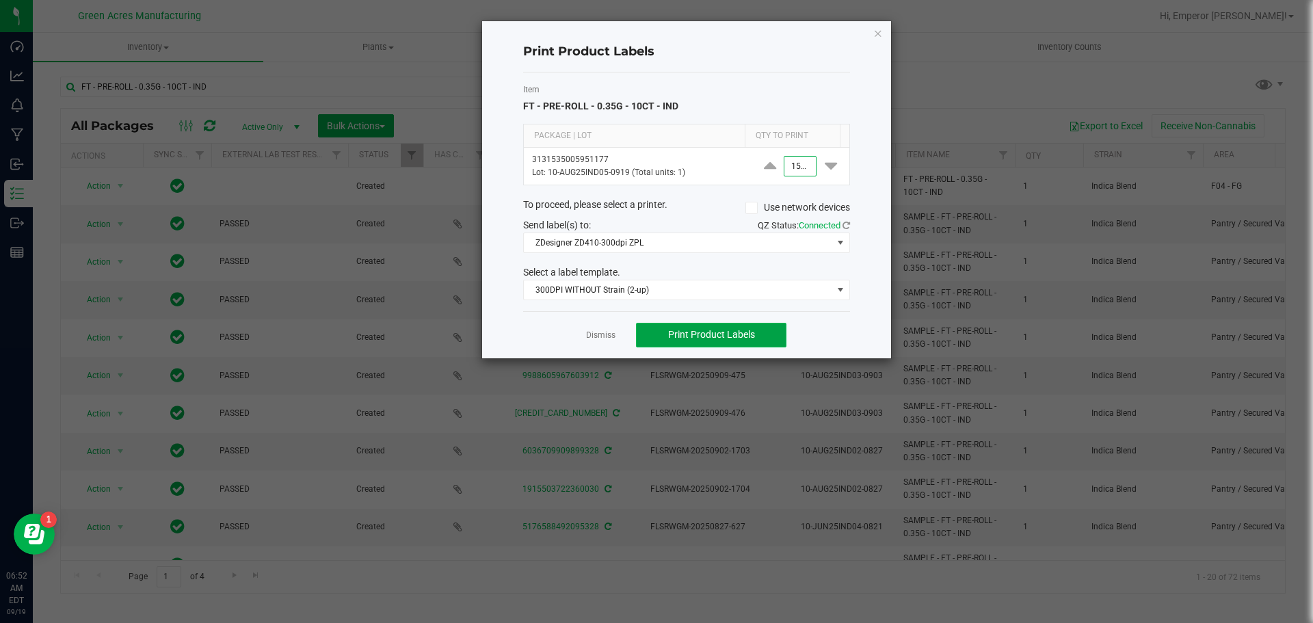
type input "1,500"
click at [660, 333] on button "Print Product Labels" at bounding box center [711, 335] width 150 height 25
click at [595, 343] on div "Dismiss Print Product Labels" at bounding box center [686, 334] width 327 height 47
